Goal: Information Seeking & Learning: Get advice/opinions

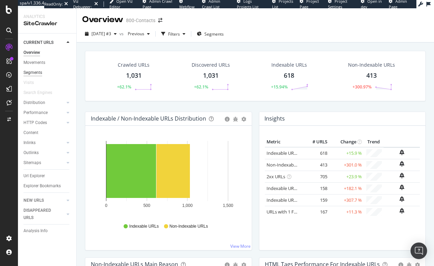
click at [34, 70] on div "Segments" at bounding box center [32, 72] width 19 height 7
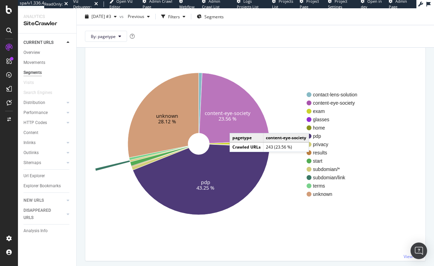
scroll to position [69, 0]
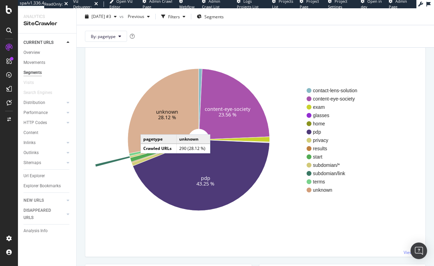
click at [147, 127] on icon at bounding box center [163, 111] width 71 height 85
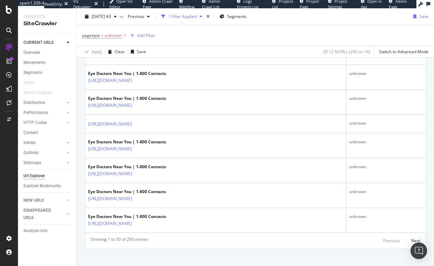
scroll to position [1233, 0]
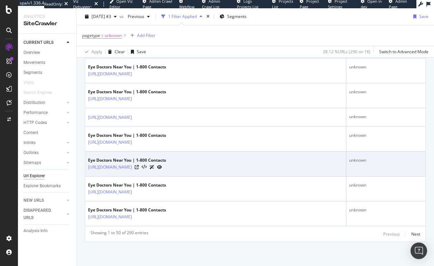
drag, startPoint x: 183, startPoint y: 170, endPoint x: 149, endPoint y: 172, distance: 33.8
click at [149, 155] on td "Eye Doctors Near You | 1-800 Contacts https://www.1800contacts.com/eye-doctor-s…" at bounding box center [215, 163] width 261 height 25
drag, startPoint x: 184, startPoint y: 171, endPoint x: 149, endPoint y: 172, distance: 35.5
click at [149, 155] on td "Eye Doctors Near You | 1-800 Contacts https://www.1800contacts.com/eye-doctor-s…" at bounding box center [215, 163] width 261 height 25
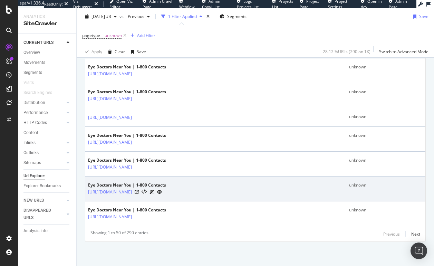
copy link "eye-doctor-search"
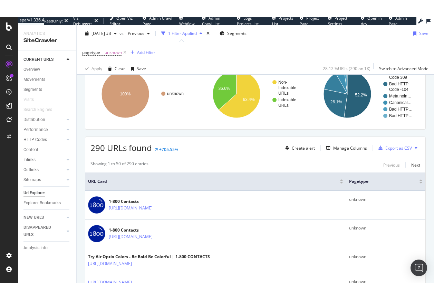
scroll to position [60, 0]
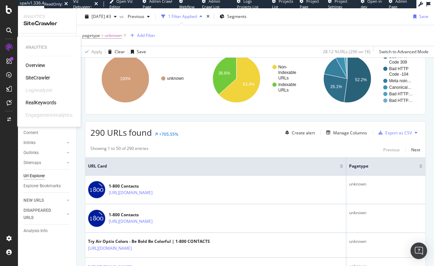
click at [36, 101] on div "RealKeywords" at bounding box center [41, 102] width 31 height 7
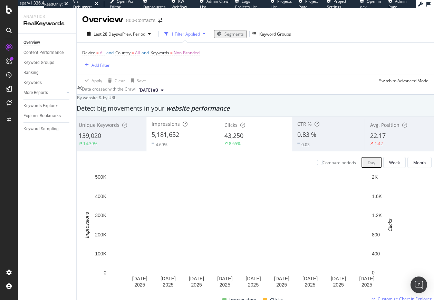
scroll to position [794, 0]
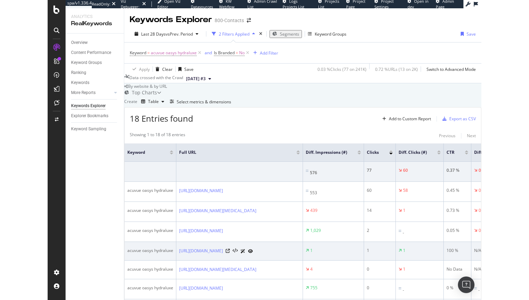
scroll to position [35, 0]
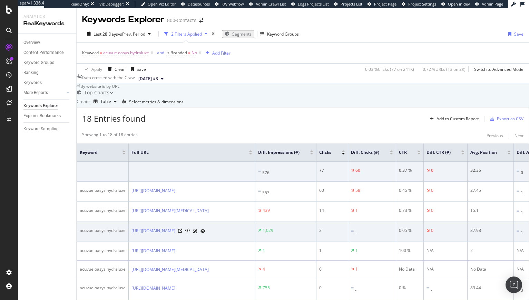
click at [311, 155] on div "1,029" at bounding box center [285, 230] width 55 height 6
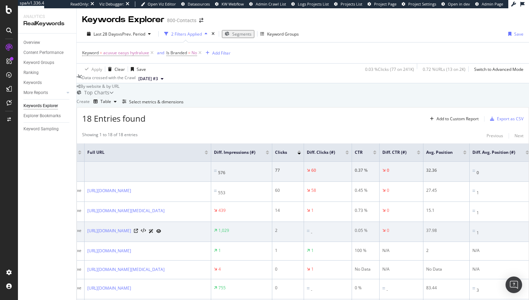
scroll to position [0, 0]
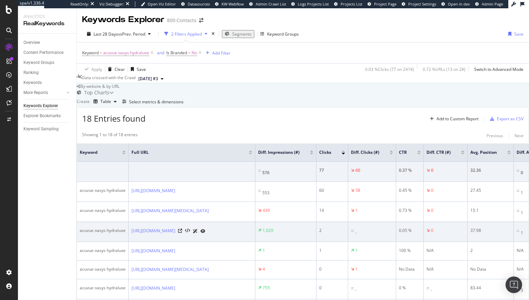
click at [311, 155] on td "2" at bounding box center [332, 232] width 32 height 20
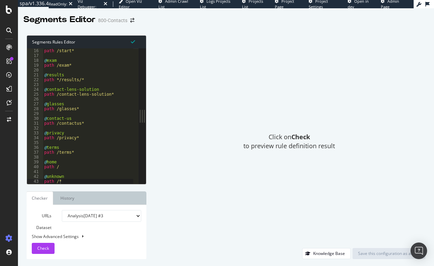
scroll to position [72, 0]
type textarea "path /privacy*"
click at [82, 138] on div "path /start* @ exam path /exam* @ results path */results/* @ contact-lens-solut…" at bounding box center [88, 120] width 90 height 145
paste textarea "eye-doctor-search"
type textarea "@eye-doctor-search"
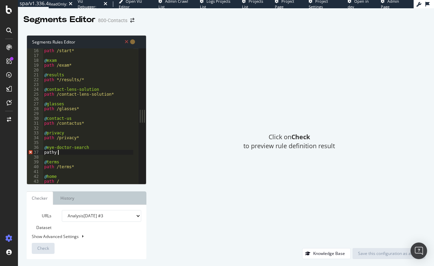
scroll to position [0, 1]
paste textarea "eye-doctor-search"
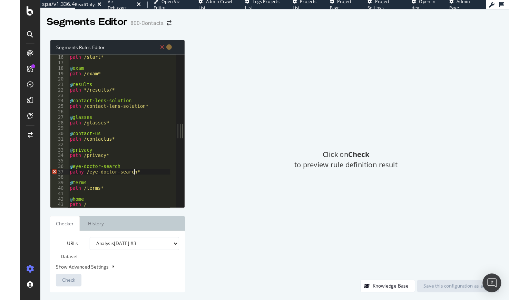
scroll to position [0, 4]
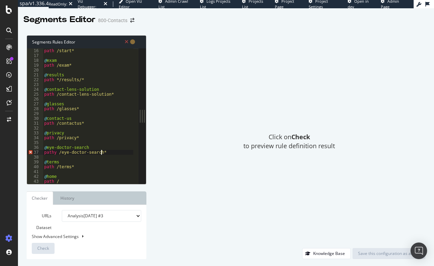
click at [55, 152] on div "path /start* @ exam path /exam* @ results path */results/* @ contact-lens-solut…" at bounding box center [88, 120] width 90 height 145
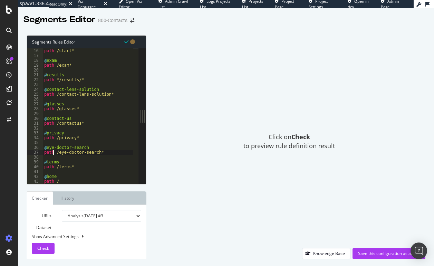
type textarea "path /eye-doctor-search*"
click at [368, 255] on div "Save this configuration as active" at bounding box center [389, 253] width 62 height 6
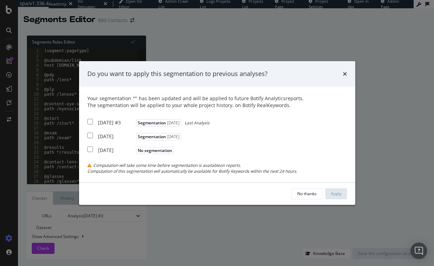
click at [90, 123] on input "modal" at bounding box center [90, 122] width 6 height 6
checkbox input "true"
click at [91, 140] on div "2025 Aug. 15th Segmentation 2025-08-15" at bounding box center [135, 135] width 96 height 9
checkbox input "true"
click at [336, 196] on div "Apply" at bounding box center [336, 193] width 11 height 6
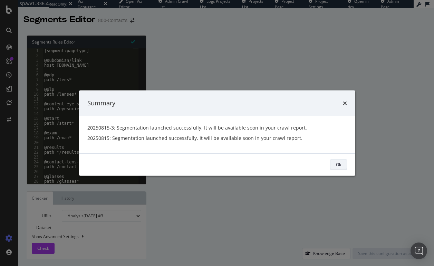
click at [337, 162] on div "Ok" at bounding box center [338, 165] width 5 height 6
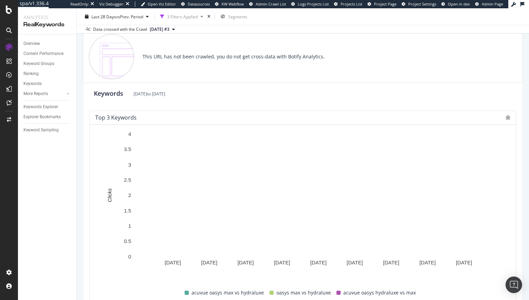
scroll to position [95, 0]
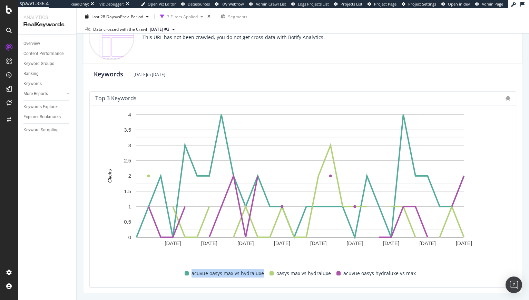
drag, startPoint x: 193, startPoint y: 273, endPoint x: 261, endPoint y: 271, distance: 68.7
click at [261, 271] on span "acuvue oasys max vs hydraluxe" at bounding box center [228, 273] width 72 height 8
copy span "acuvue oasys max vs hydraluxe"
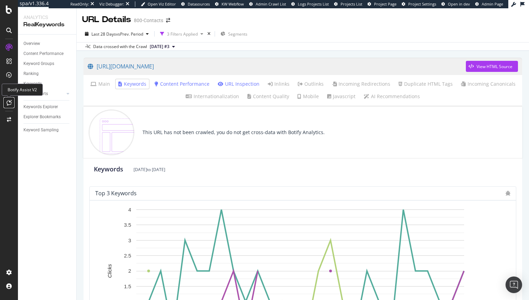
drag, startPoint x: 14, startPoint y: 90, endPoint x: 7, endPoint y: 104, distance: 15.6
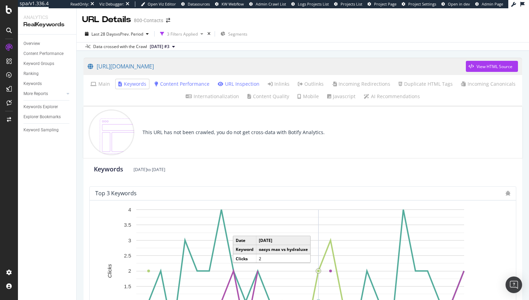
click at [235, 83] on link "URL Inspection" at bounding box center [239, 83] width 42 height 7
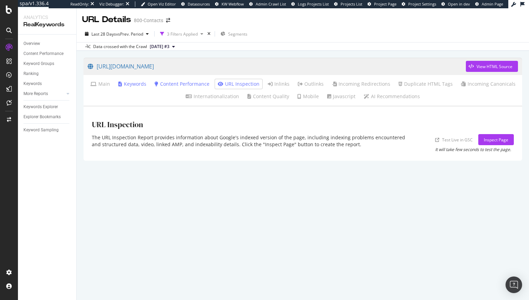
click at [179, 84] on link "Content Performance" at bounding box center [182, 83] width 55 height 7
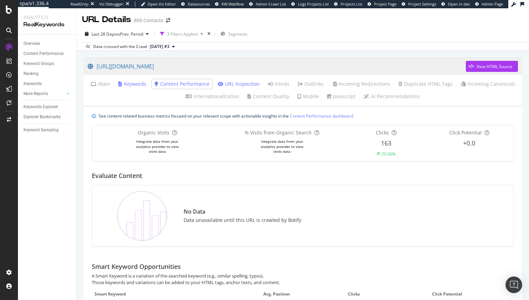
click at [135, 85] on link "Keywords" at bounding box center [132, 83] width 28 height 7
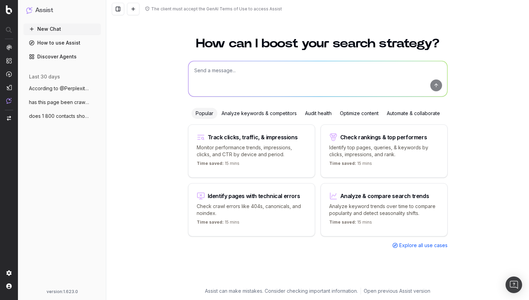
click at [226, 67] on textarea at bounding box center [317, 78] width 259 height 35
click at [206, 70] on textarea "what citations do ai give for the" at bounding box center [317, 78] width 259 height 35
click at [247, 70] on textarea "what brand citations do ai give for the" at bounding box center [317, 78] width 259 height 35
click at [296, 71] on textarea "what brand citations does ai give for the" at bounding box center [317, 78] width 259 height 35
paste textarea "acuvue oasys max vs hydraluxe"
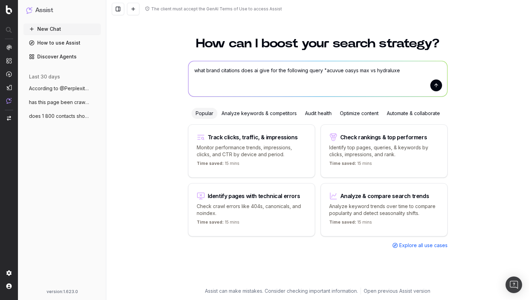
type textarea "what brand citations does ai give for the following query "acuvue oasys max vs …"
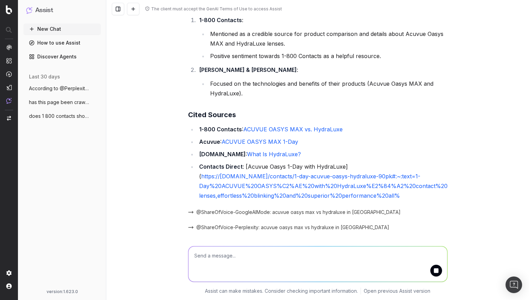
scroll to position [58, 0]
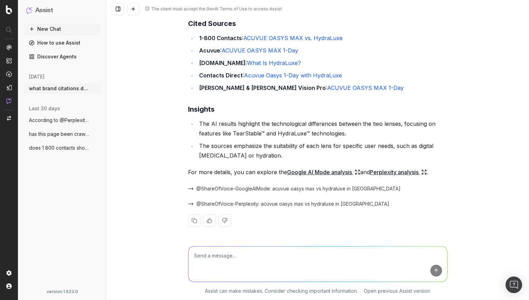
scroll to position [131, 0]
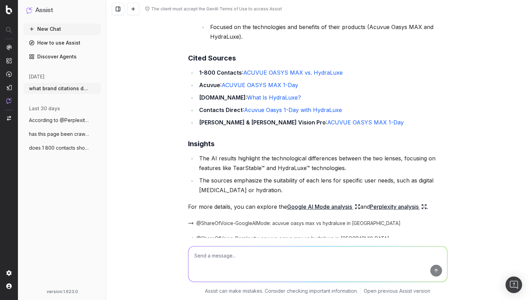
click at [267, 71] on link "ACUVUE OASYS MAX vs. HydraLuxe" at bounding box center [292, 72] width 99 height 7
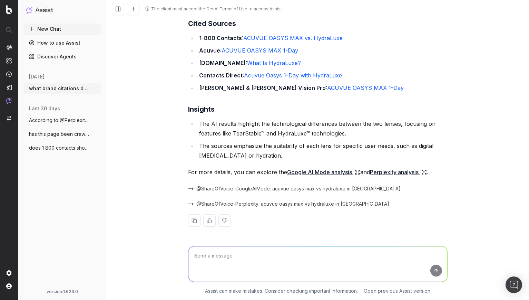
click at [358, 171] on icon at bounding box center [358, 170] width 1 height 1
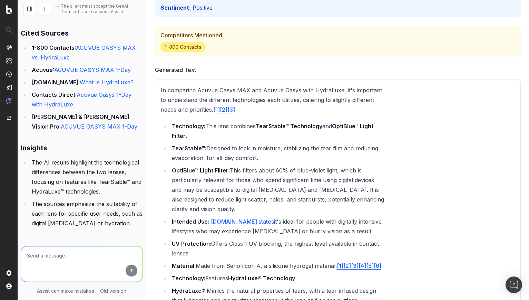
scroll to position [0, 0]
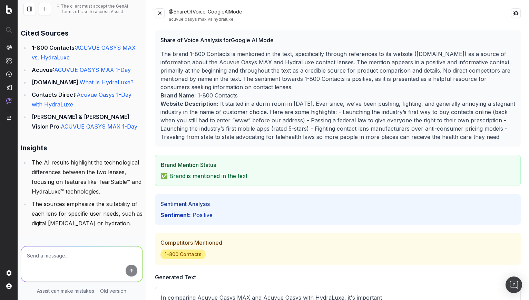
click at [158, 14] on button at bounding box center [160, 13] width 10 height 10
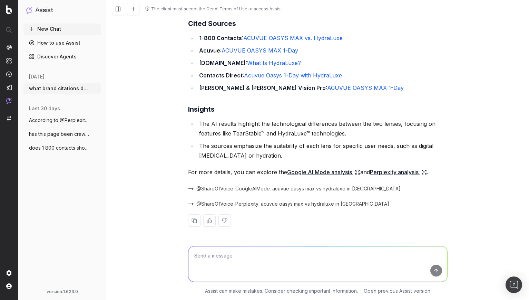
click at [258, 260] on textarea at bounding box center [317, 263] width 259 height 35
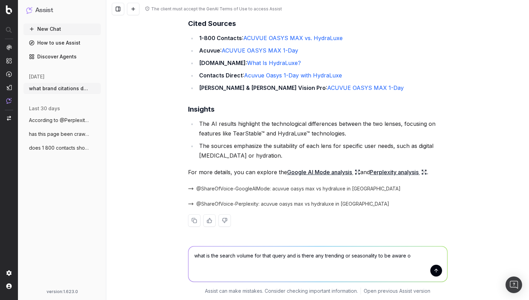
type textarea "what is the search volume for that query and is there any trending or seasonali…"
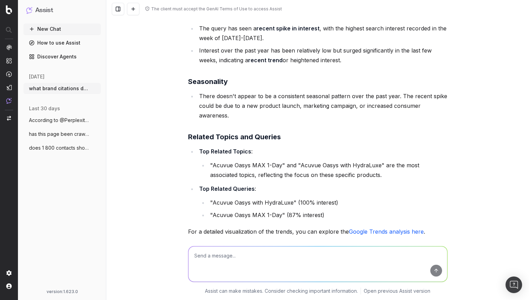
scroll to position [496, 0]
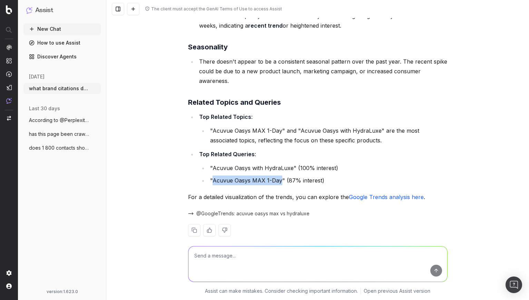
drag, startPoint x: 210, startPoint y: 169, endPoint x: 277, endPoint y: 169, distance: 66.6
click at [277, 175] on li ""Acuvue Oasys MAX 1-Day" (87% interest)" at bounding box center [328, 180] width 240 height 10
copy li "Acuvue Oasys MAX 1-Day"
click at [228, 257] on textarea at bounding box center [317, 263] width 259 height 35
click at [222, 163] on li ""Acuvue Oasys with HydraLuxe" (100% interest)" at bounding box center [328, 168] width 240 height 10
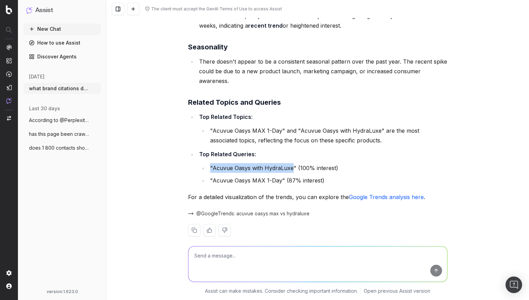
drag, startPoint x: 208, startPoint y: 158, endPoint x: 290, endPoint y: 160, distance: 81.1
click at [290, 163] on li ""Acuvue Oasys with HydraLuxe" (100% interest)" at bounding box center [328, 168] width 240 height 10
copy li ""Acuvue Oasys with HydraLuxe"
click at [235, 253] on textarea at bounding box center [317, 263] width 259 height 35
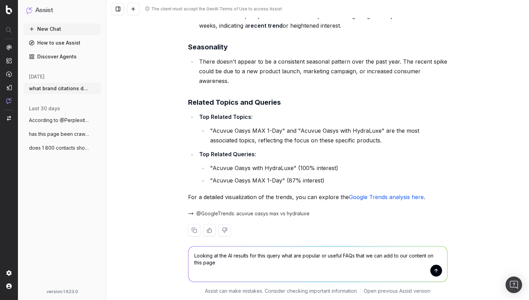
paste textarea "https://www.1800contacts.com/eyesociety/acuvue-oasys-max-vs-hydraluxe"
type textarea "Looking at the AI results for this query what are popular or useful FAQs that w…"
click at [432, 271] on button "submit" at bounding box center [436, 270] width 12 height 12
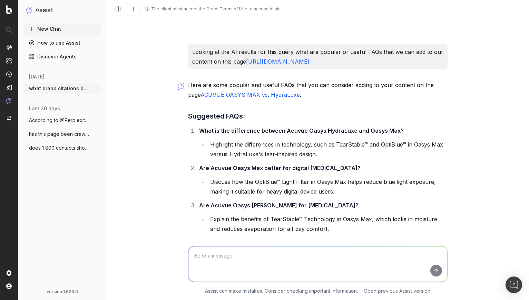
scroll to position [664, 0]
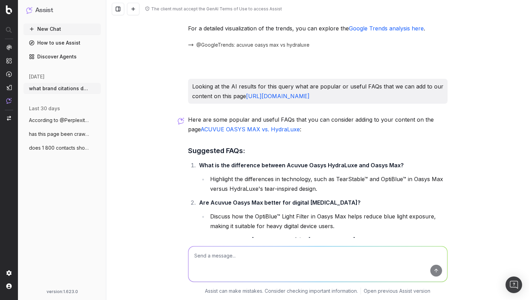
click at [253, 130] on link "ACUVUE OASYS MAX vs. HydraLuxe" at bounding box center [250, 129] width 99 height 7
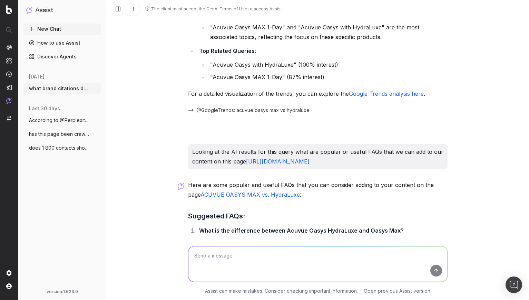
scroll to position [629, 0]
